Goal: Transaction & Acquisition: Purchase product/service

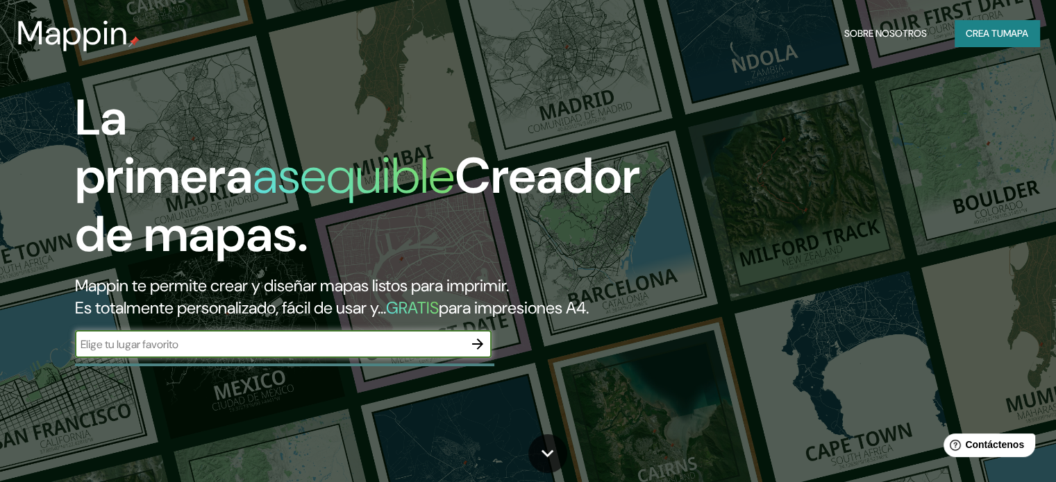
scroll to position [208, 0]
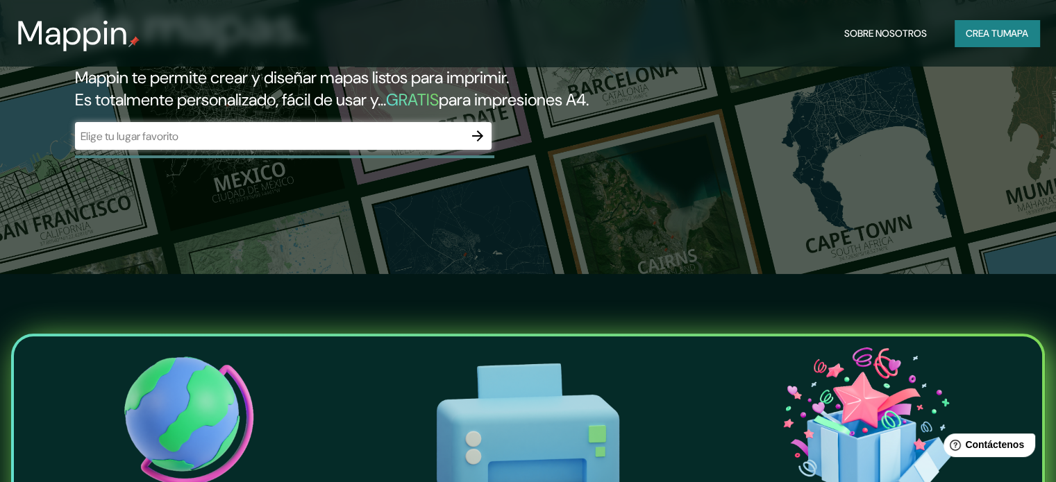
click at [439, 110] on font "para impresiones A4." at bounding box center [514, 100] width 150 height 22
drag, startPoint x: 89, startPoint y: 121, endPoint x: 78, endPoint y: 121, distance: 11.1
click at [439, 110] on font "para impresiones A4." at bounding box center [514, 100] width 150 height 22
click at [147, 141] on div "La primera asequible Creador de mapas. Mappin te permite crear y diseñar mapas …" at bounding box center [339, 22] width 634 height 283
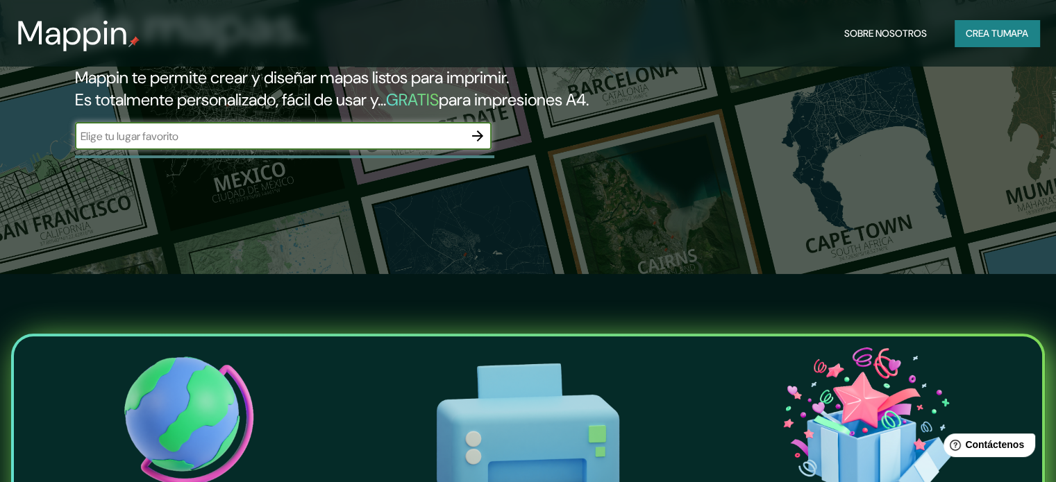
click at [150, 144] on input "text" at bounding box center [269, 136] width 389 height 16
type input "mocupe"
click at [487, 150] on button "button" at bounding box center [478, 136] width 28 height 28
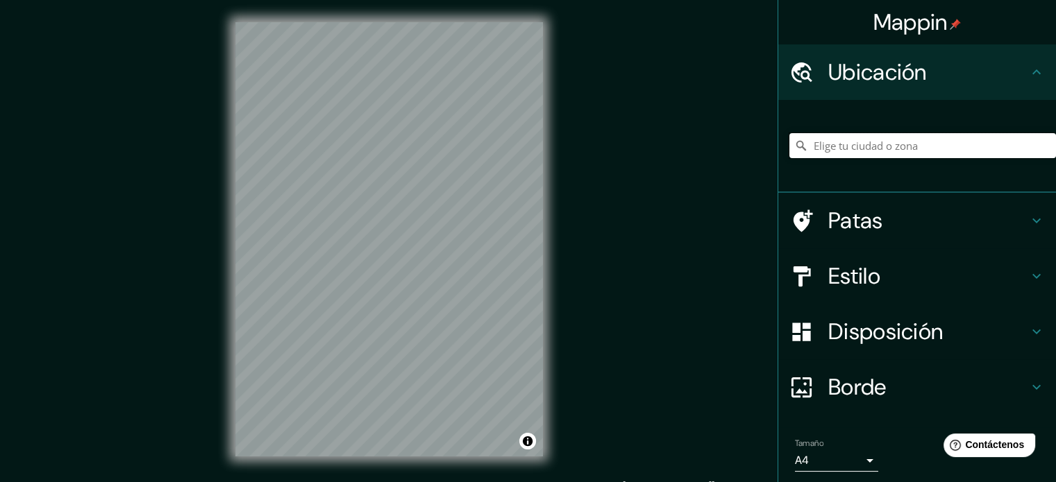
click at [903, 147] on input "Elige tu ciudad o zona" at bounding box center [922, 145] width 267 height 25
type input "c"
type input "Motupe, Departamento de Lambayeque, [GEOGRAPHIC_DATA]"
click at [903, 147] on input "Motupe, Departamento de Lambayeque, [GEOGRAPHIC_DATA]" at bounding box center [922, 145] width 267 height 25
click at [920, 144] on input "Motupe, Departamento de Lambayeque, [GEOGRAPHIC_DATA]" at bounding box center [922, 145] width 267 height 25
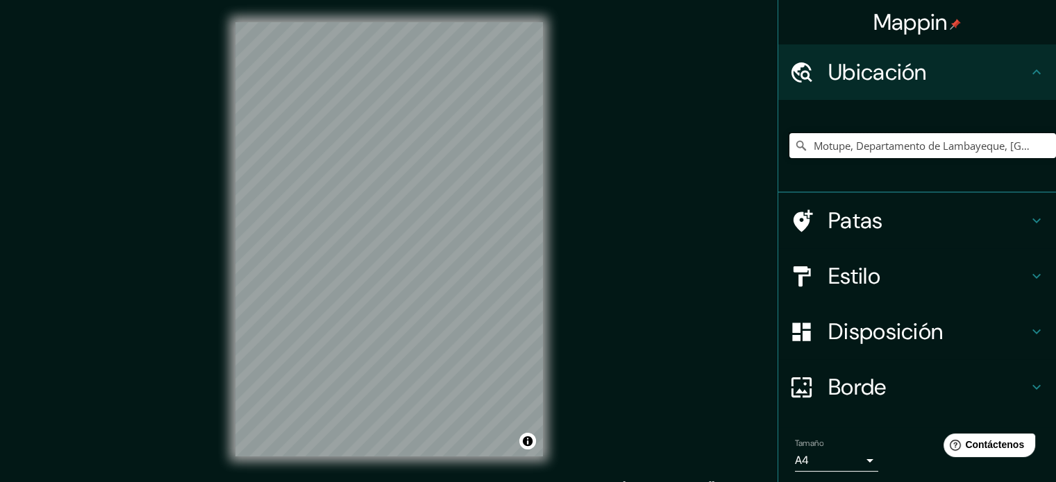
click at [920, 144] on input "Motupe, Departamento de Lambayeque, [GEOGRAPHIC_DATA]" at bounding box center [922, 145] width 267 height 25
type input "Lagunas, [GEOGRAPHIC_DATA], [GEOGRAPHIC_DATA]"
click at [840, 453] on body "Mappin Ubicación Lagunas, [GEOGRAPHIC_DATA], [GEOGRAPHIC_DATA] [GEOGRAPHIC_DATA…" at bounding box center [528, 241] width 1056 height 482
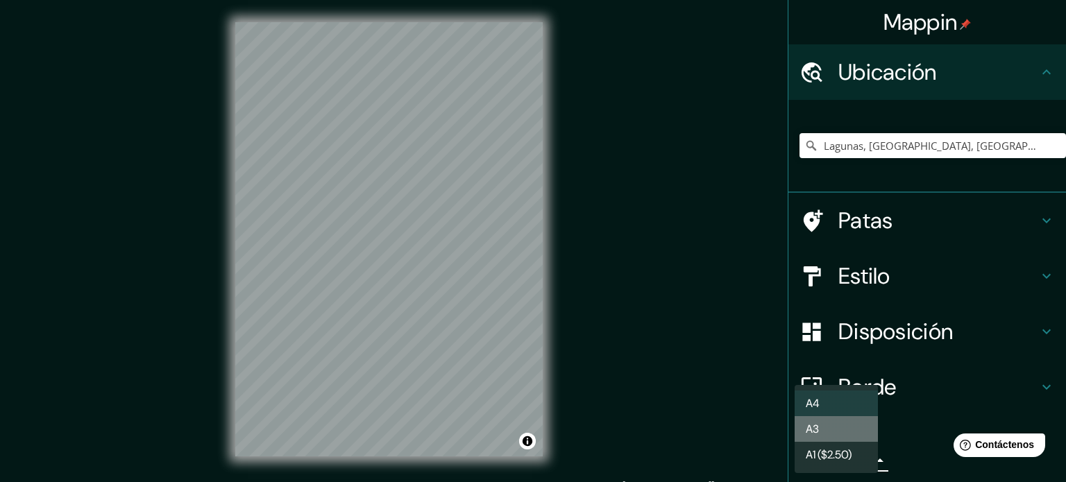
click at [830, 428] on li "A3" at bounding box center [836, 429] width 83 height 26
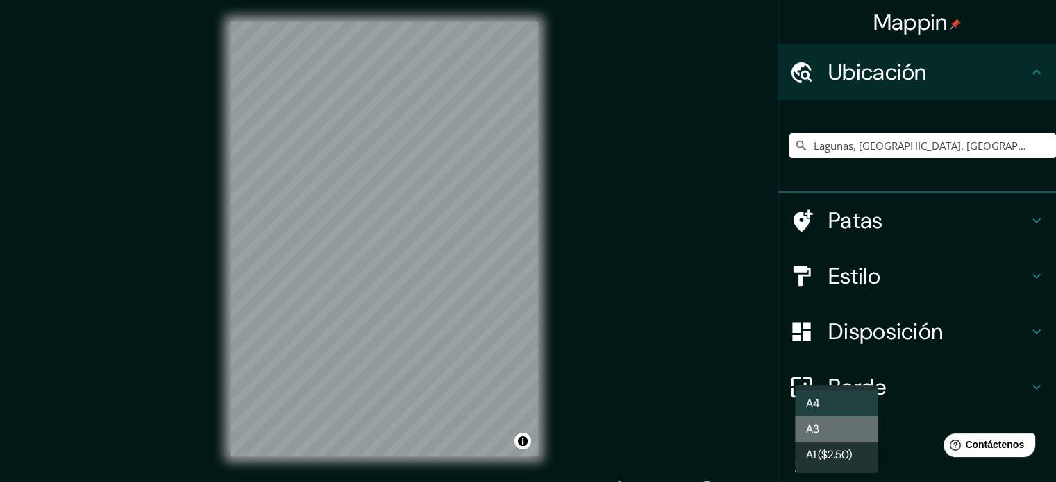
type input "a4"
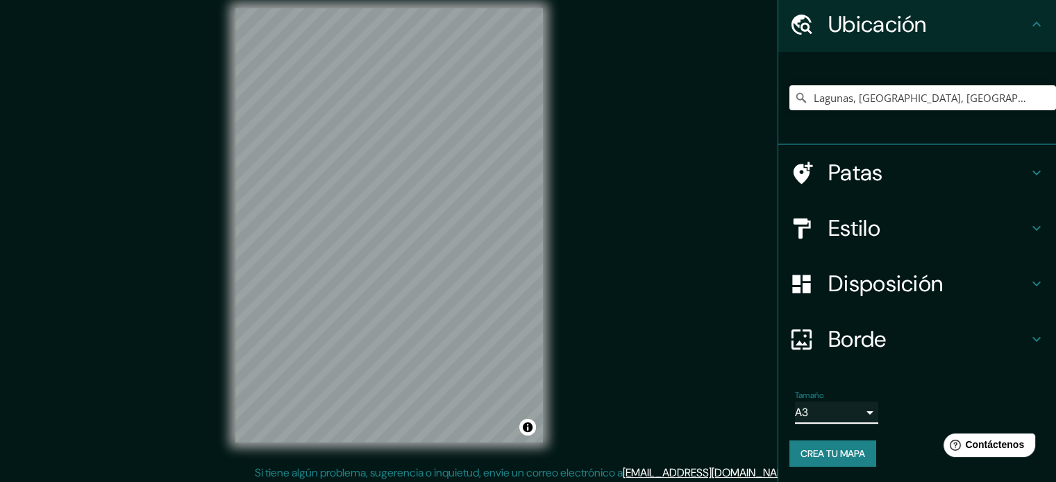
scroll to position [18, 0]
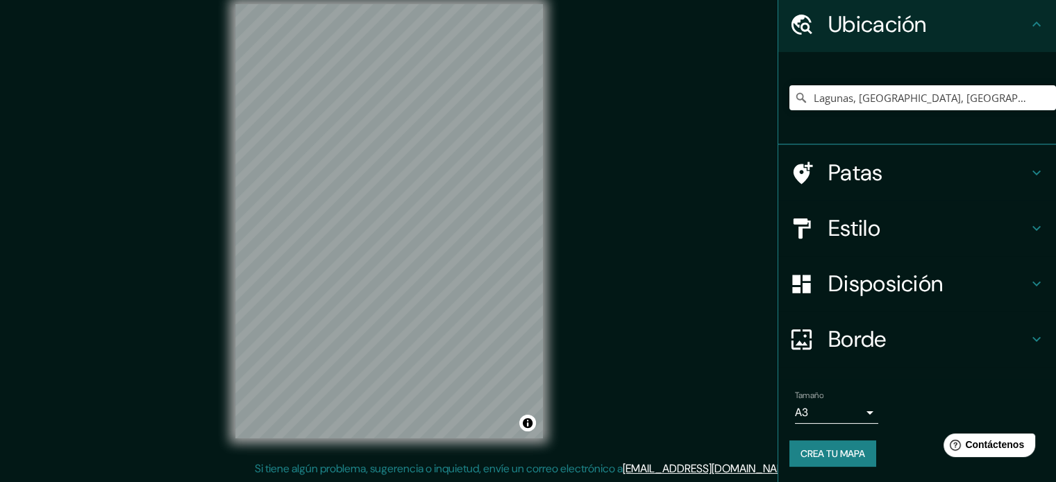
click at [823, 448] on font "Crea tu mapa" at bounding box center [832, 454] width 65 height 12
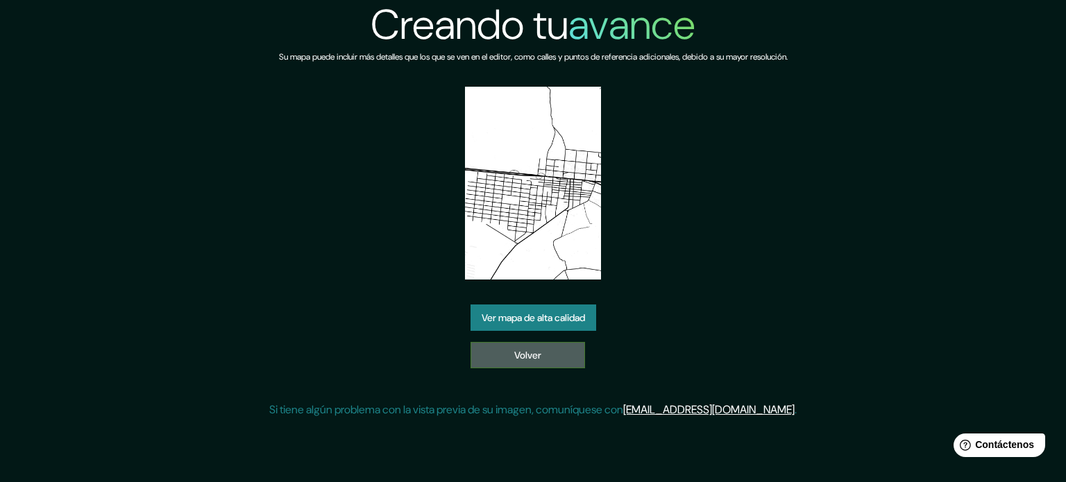
click at [552, 348] on link "Volver" at bounding box center [528, 355] width 115 height 26
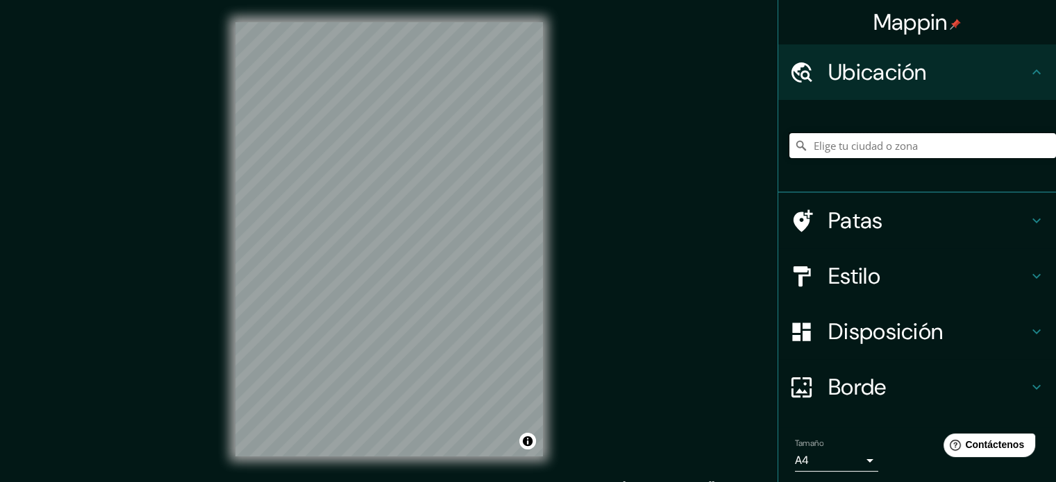
click at [855, 153] on input "Elige tu ciudad o zona" at bounding box center [922, 145] width 267 height 25
click at [957, 217] on h4 "Patas" at bounding box center [928, 221] width 200 height 28
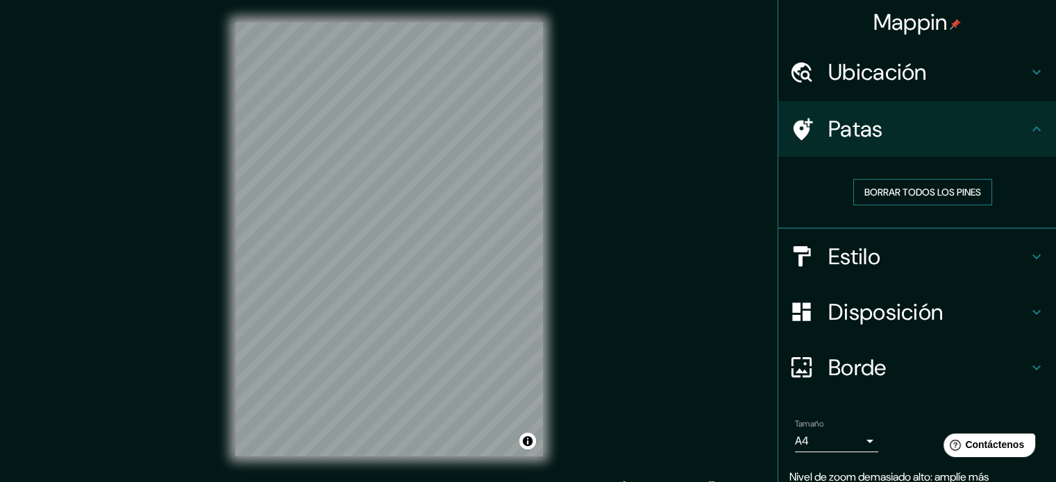
click at [938, 188] on font "Borrar todos los pines" at bounding box center [922, 192] width 117 height 12
click at [937, 188] on font "Borrar todos los pines" at bounding box center [922, 192] width 117 height 12
click at [865, 75] on font "Ubicación" at bounding box center [877, 72] width 99 height 29
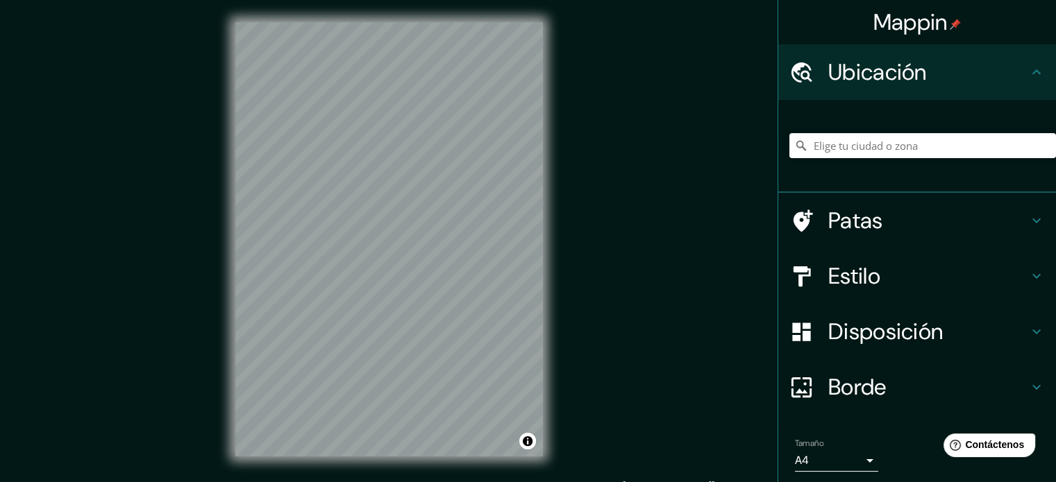
drag, startPoint x: 854, startPoint y: 130, endPoint x: 852, endPoint y: 140, distance: 10.8
click at [851, 133] on div at bounding box center [922, 145] width 267 height 69
click at [852, 142] on input "Elige tu ciudad o zona" at bounding box center [922, 145] width 267 height 25
click at [852, 142] on input "Laguna, Santa Catarina, Brasil" at bounding box center [922, 145] width 267 height 25
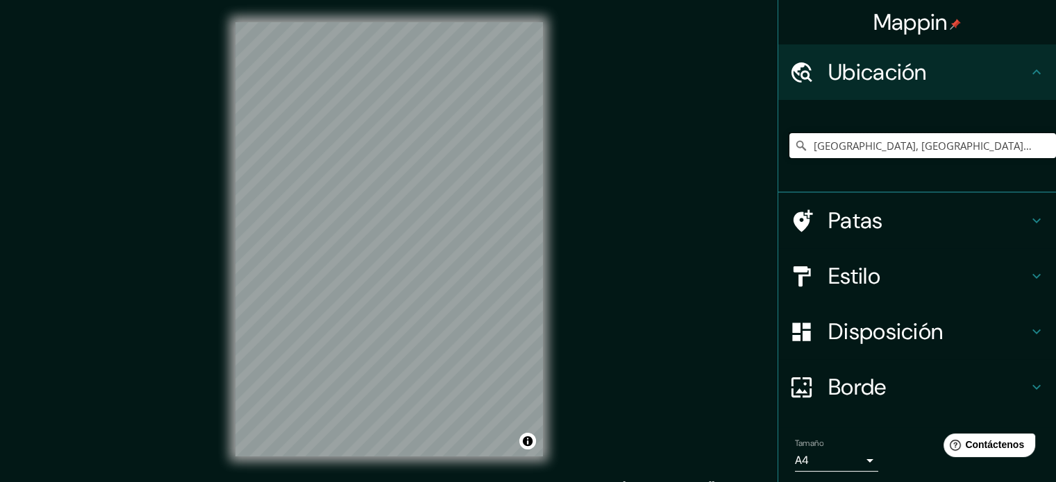
click at [852, 142] on input "Laguna, Santa Catarina, Brasil" at bounding box center [922, 145] width 267 height 25
type input "Lagunas, [GEOGRAPHIC_DATA], [GEOGRAPHIC_DATA]"
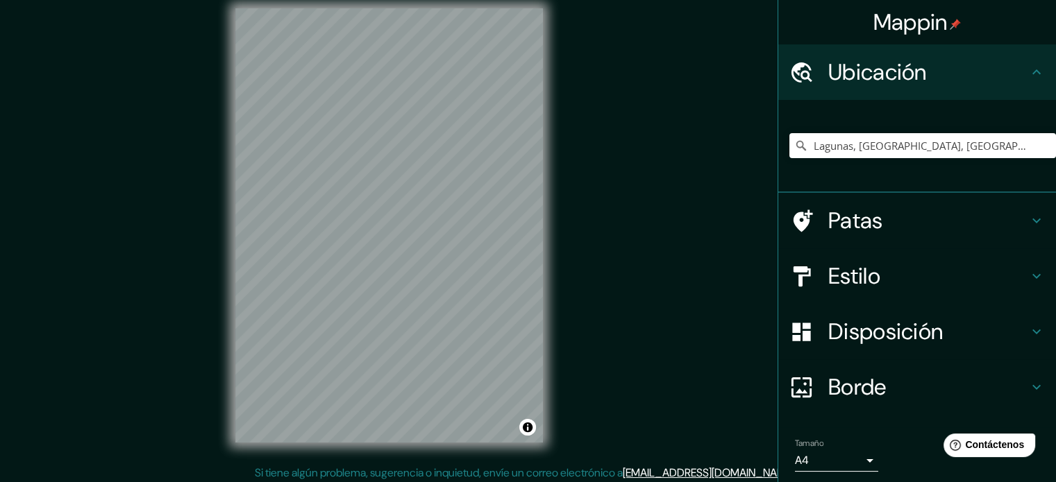
scroll to position [18, 0]
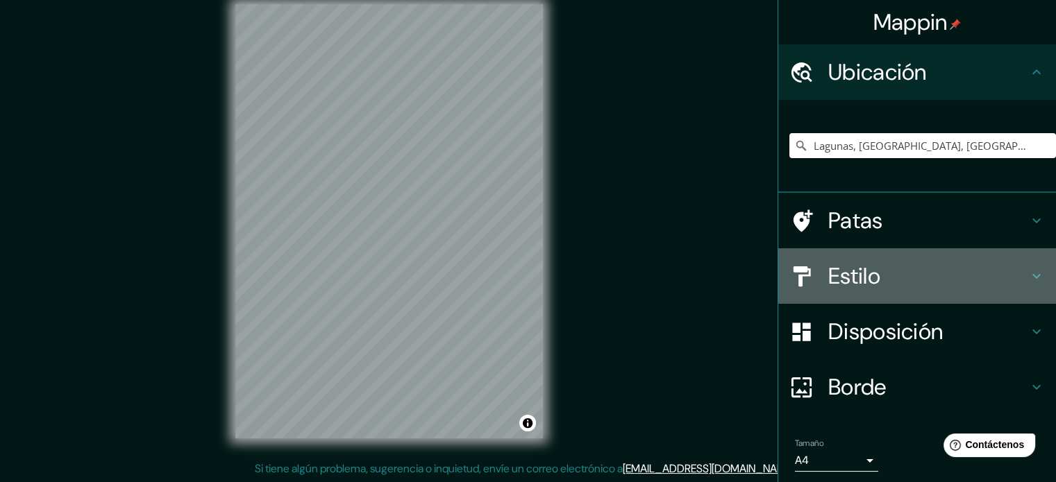
click at [929, 283] on h4 "Estilo" at bounding box center [928, 276] width 200 height 28
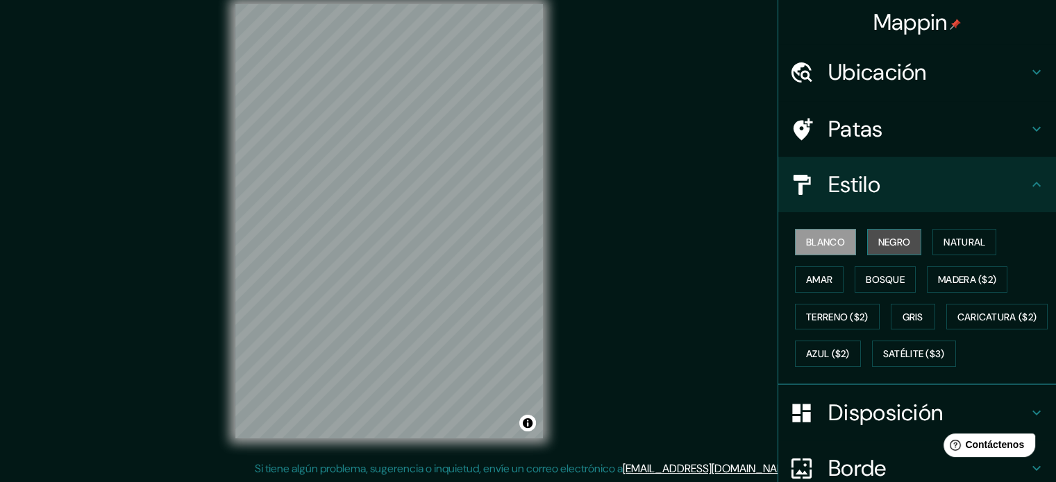
click at [882, 241] on font "Negro" at bounding box center [894, 242] width 33 height 12
click at [178, 293] on div "Mappin Ubicación Lagunas, Departamento de Lambayeque, Perú Lagunas Estado de Oa…" at bounding box center [528, 232] width 1056 height 501
click at [531, 425] on button "Activar o desactivar atribución" at bounding box center [527, 423] width 17 height 17
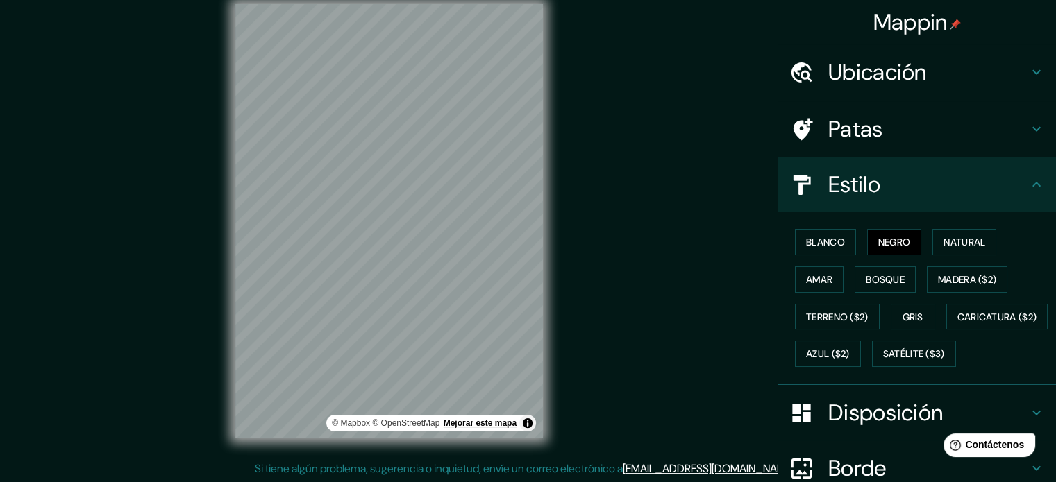
click at [455, 421] on font "Mejorar este mapa" at bounding box center [480, 424] width 73 height 10
click at [864, 78] on font "Ubicación" at bounding box center [877, 72] width 99 height 29
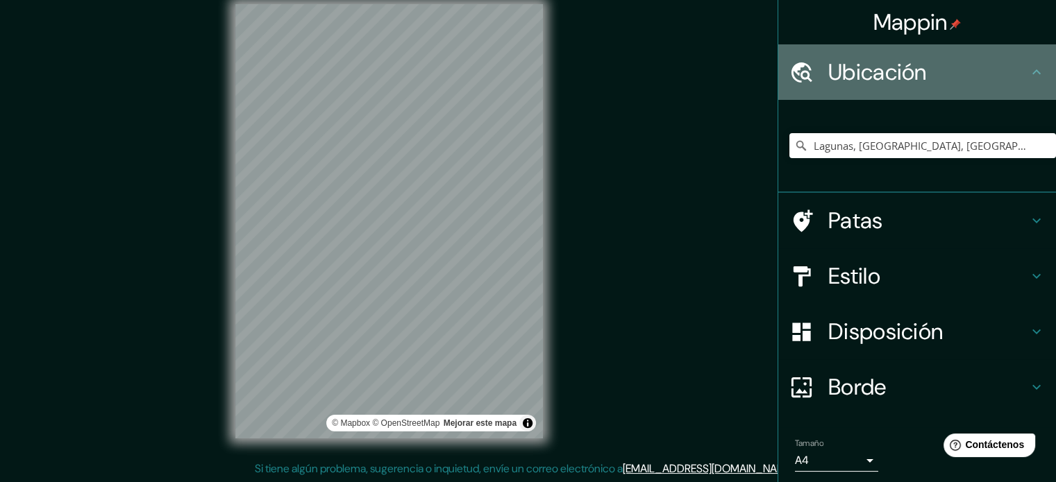
click at [864, 78] on font "Ubicación" at bounding box center [877, 72] width 99 height 29
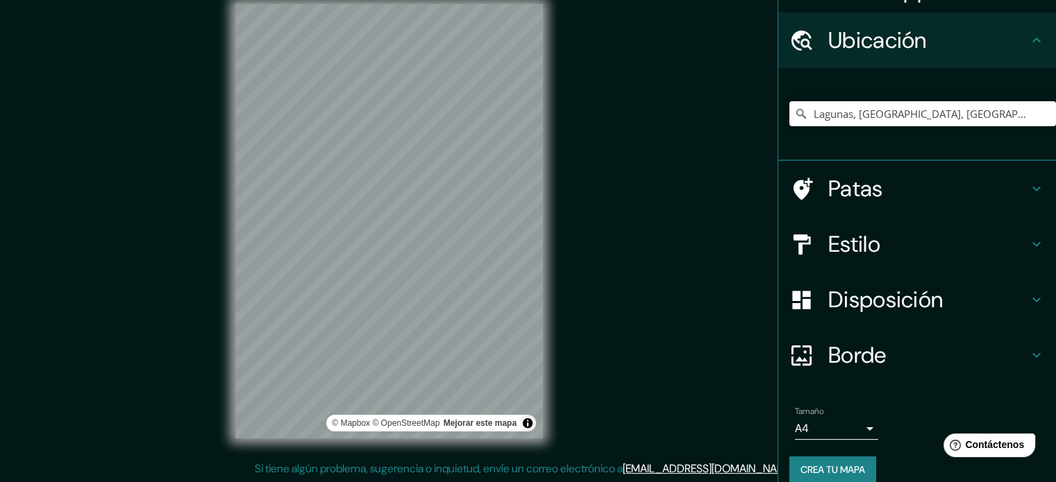
scroll to position [48, 0]
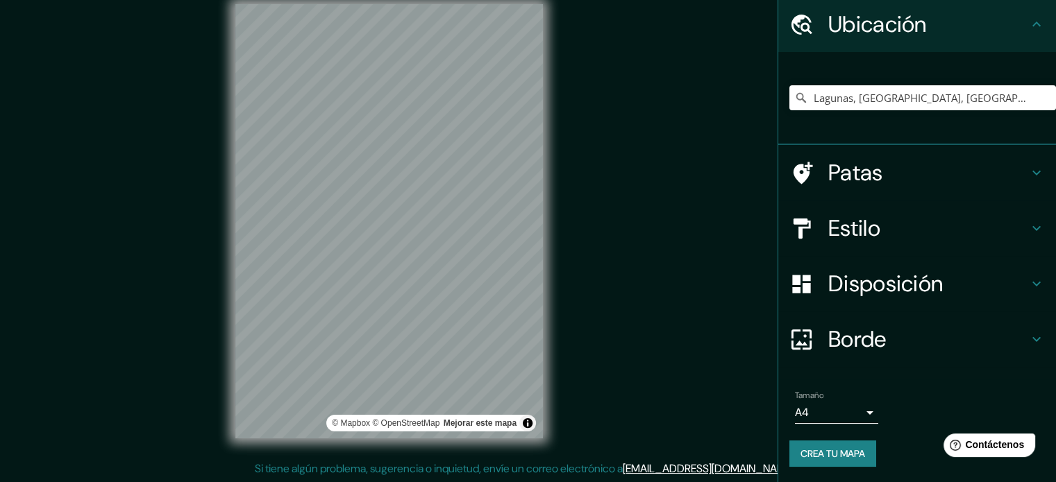
click at [913, 246] on div "Estilo" at bounding box center [917, 229] width 278 height 56
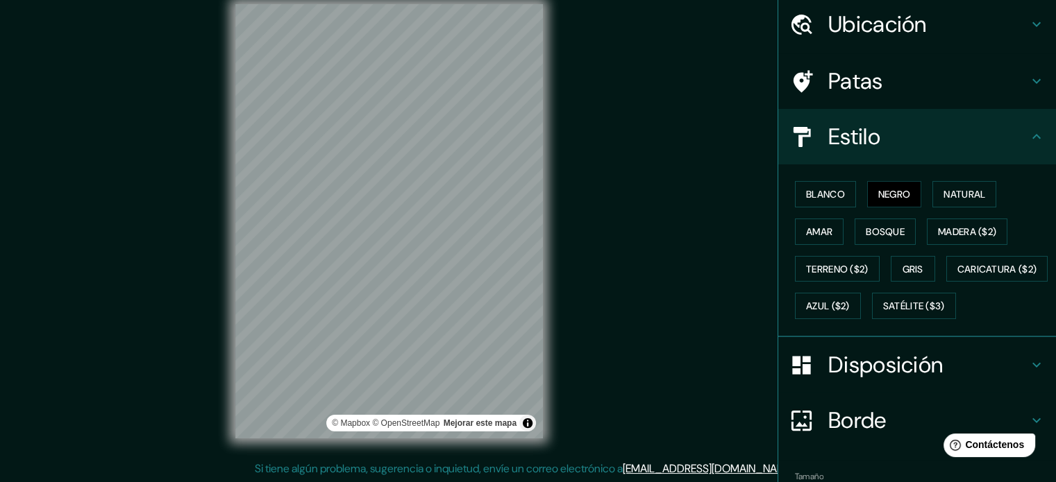
click at [865, 380] on font "Disposición" at bounding box center [885, 365] width 115 height 29
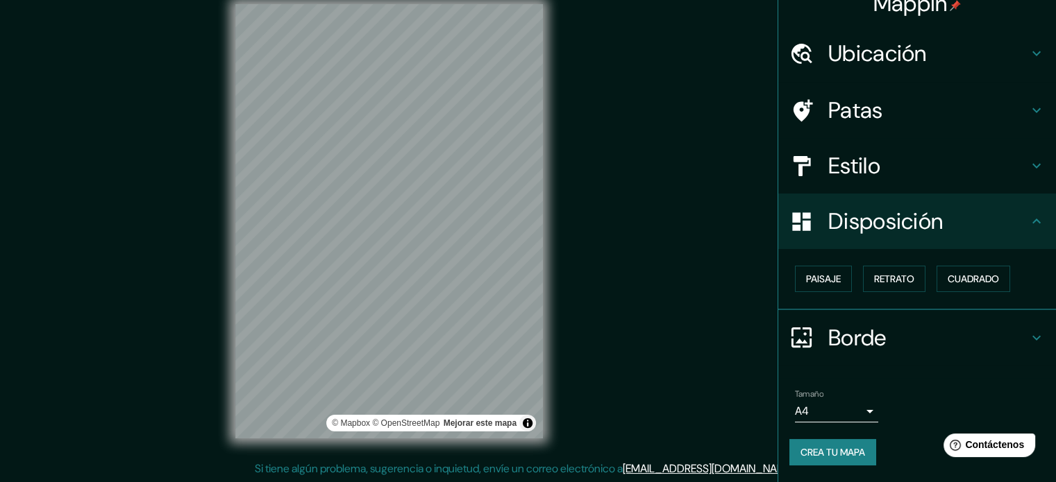
scroll to position [17, 0]
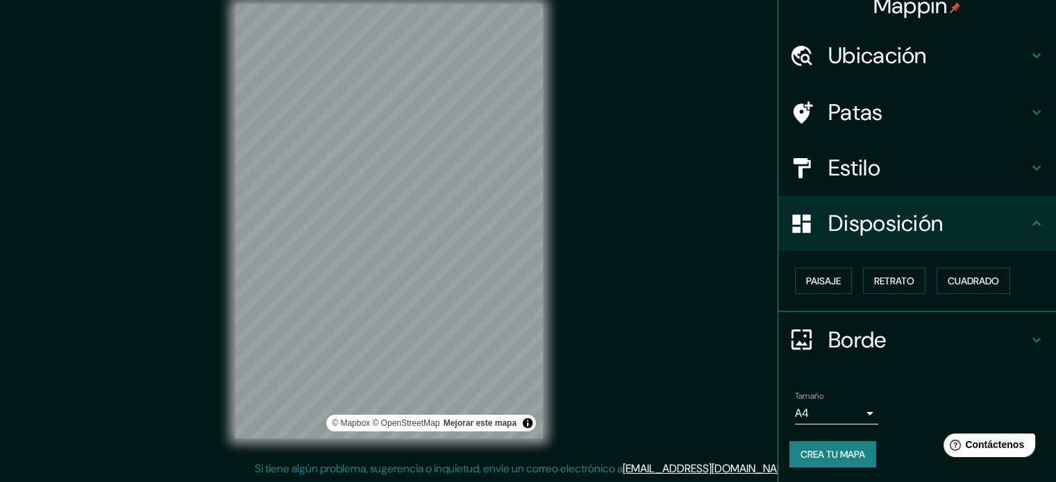
click at [883, 335] on h4 "Borde" at bounding box center [928, 340] width 200 height 28
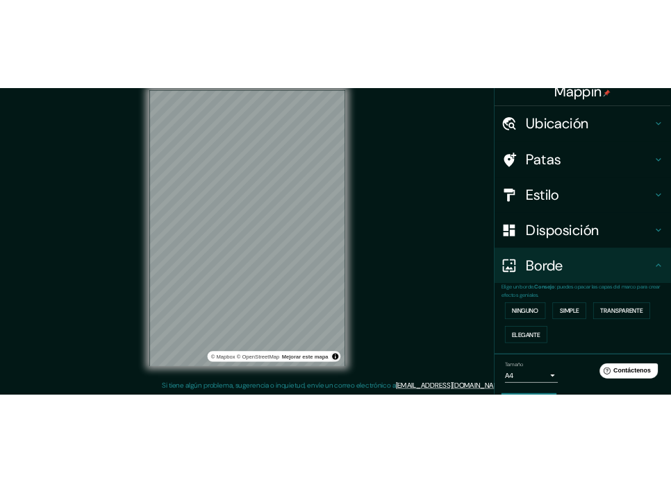
scroll to position [56, 0]
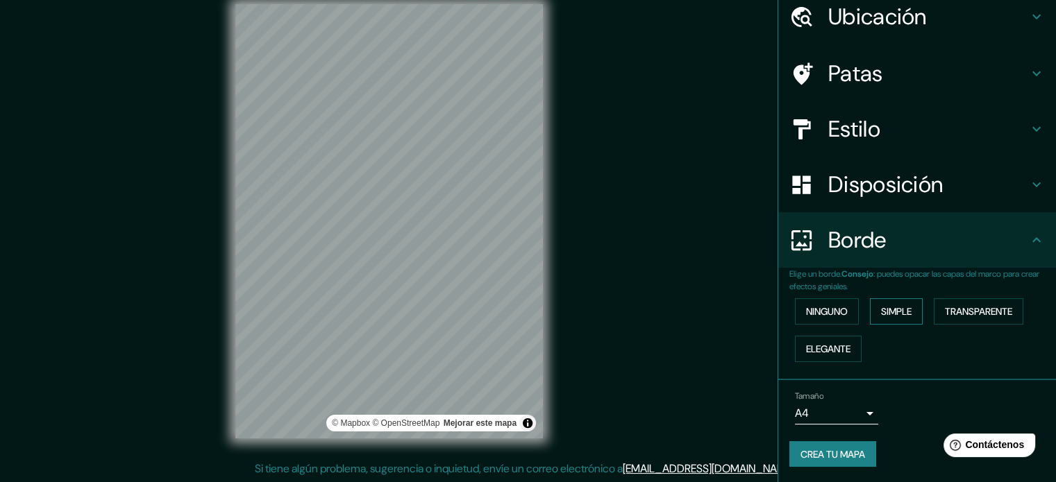
click at [881, 312] on font "Simple" at bounding box center [896, 311] width 31 height 12
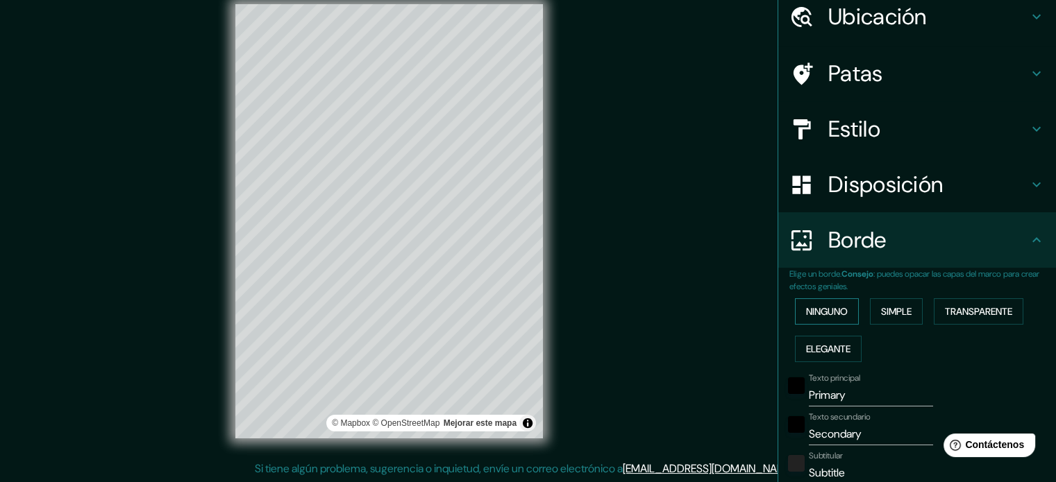
click at [825, 312] on font "Ninguno" at bounding box center [827, 311] width 42 height 12
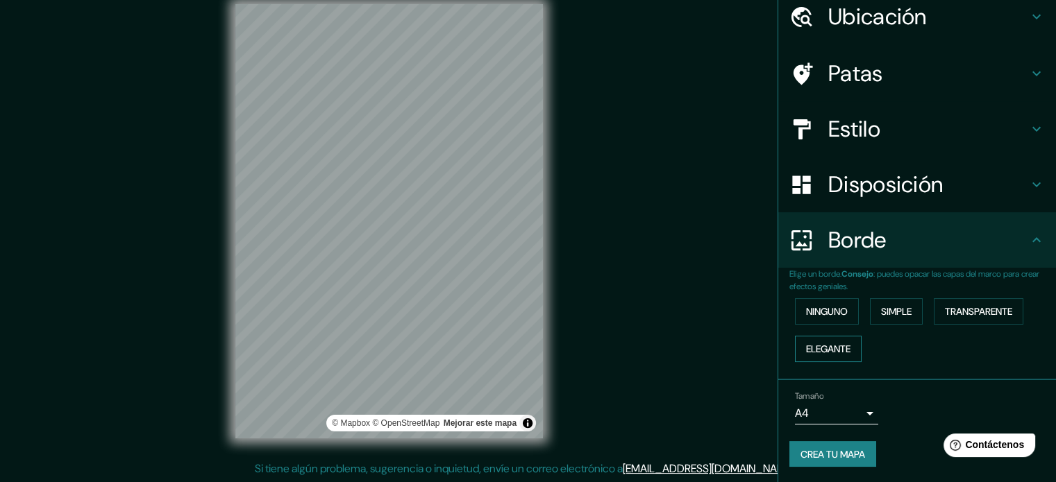
click at [841, 336] on button "Elegante" at bounding box center [828, 349] width 67 height 26
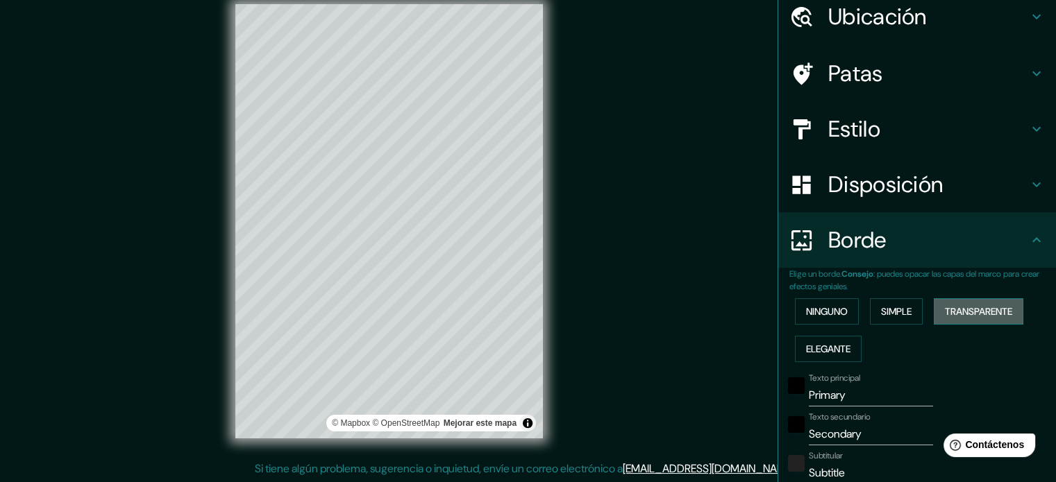
click at [965, 305] on font "Transparente" at bounding box center [978, 311] width 67 height 12
click at [826, 308] on font "Ninguno" at bounding box center [827, 311] width 42 height 12
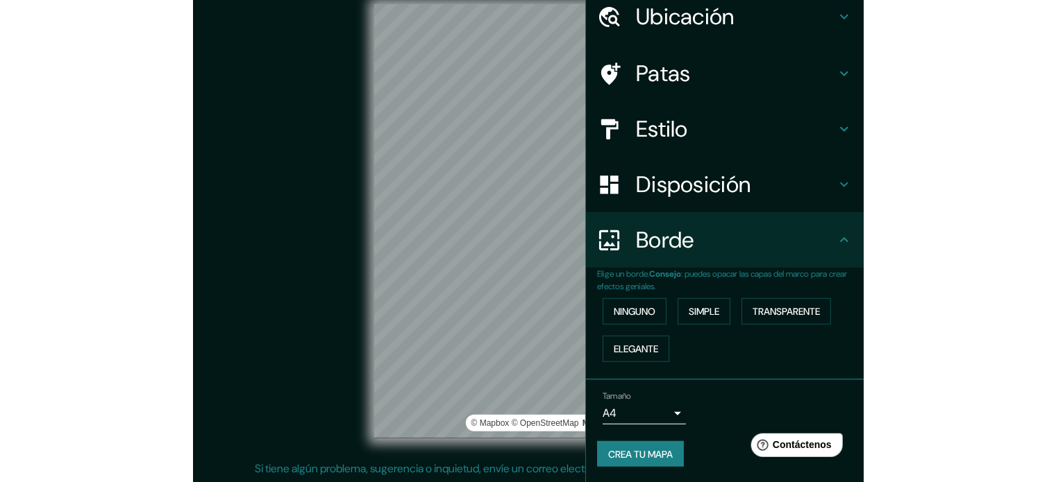
scroll to position [0, 0]
